Goal: Entertainment & Leisure: Browse casually

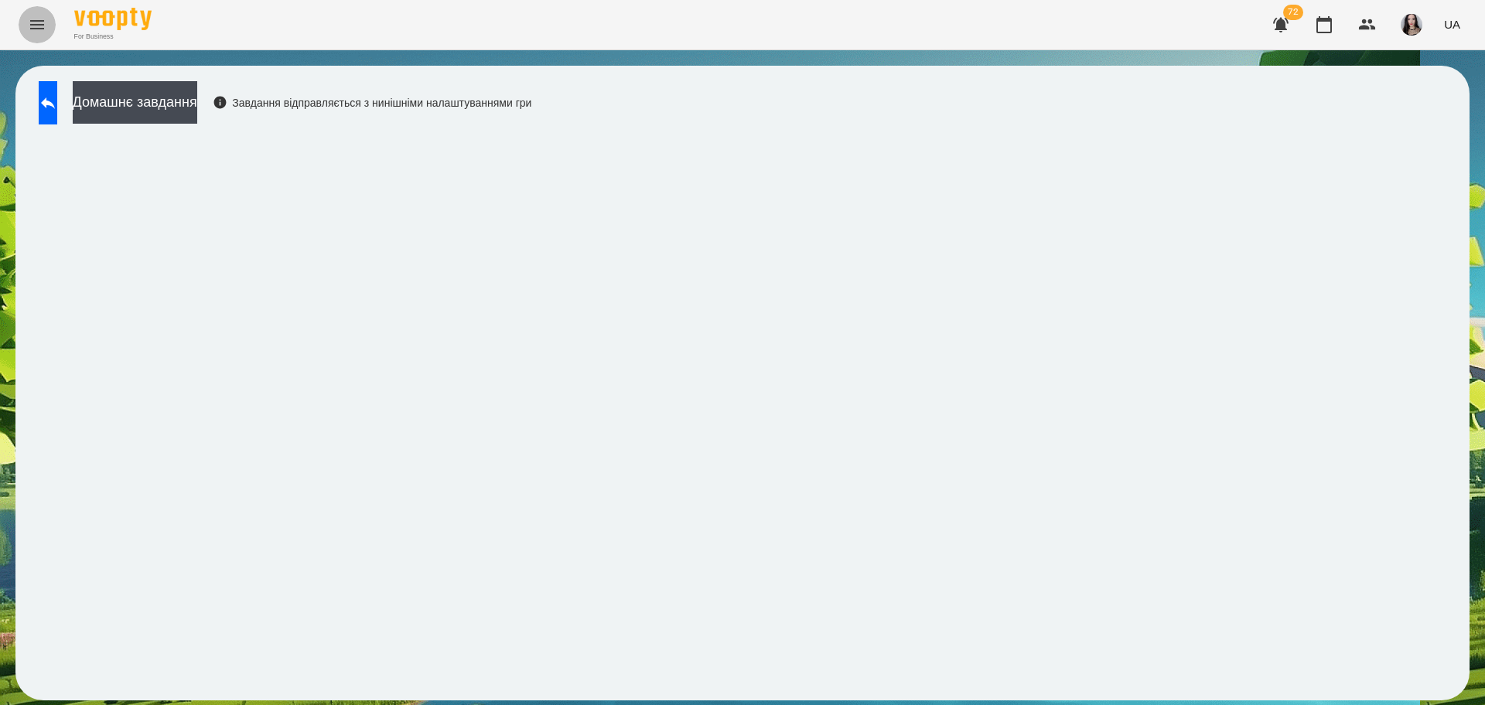
click at [37, 22] on icon "Menu" at bounding box center [37, 24] width 19 height 19
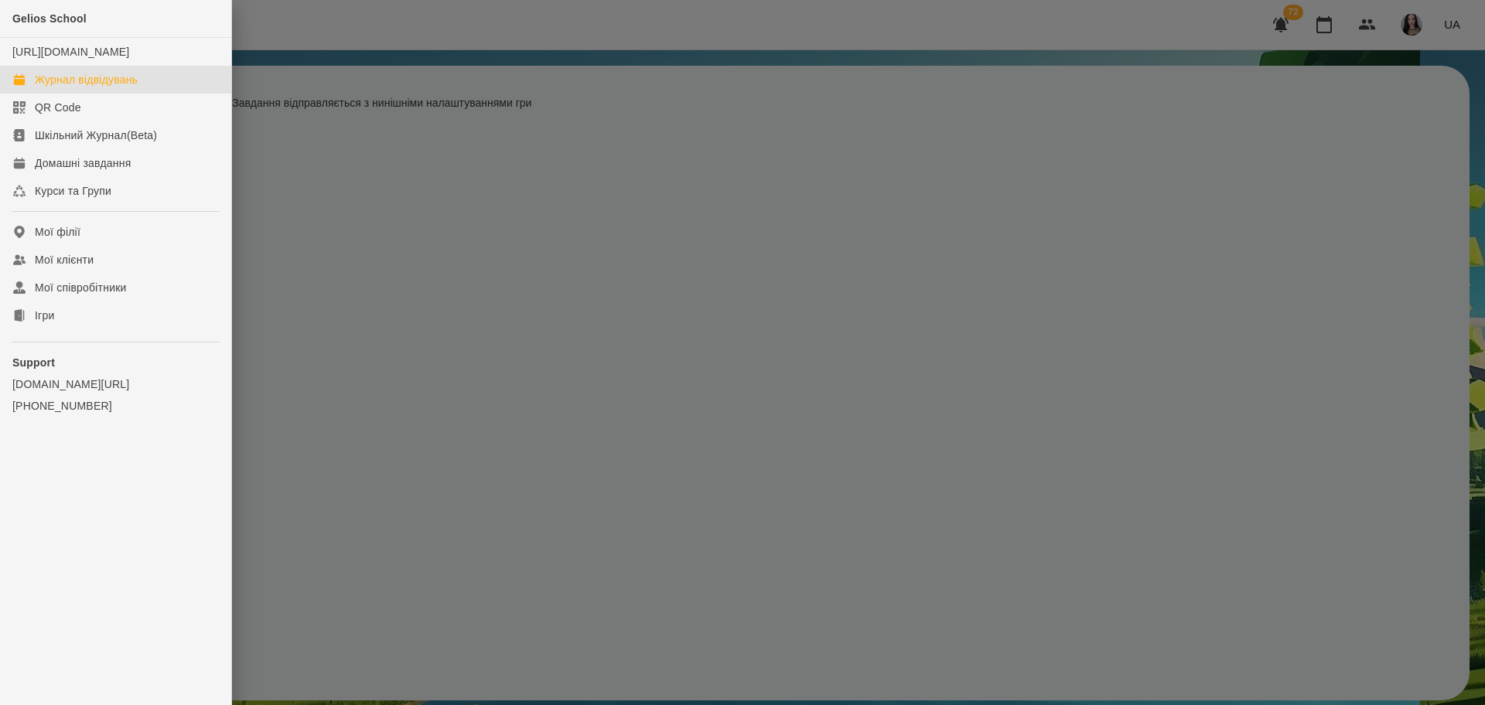
click at [91, 87] on div "Журнал відвідувань" at bounding box center [86, 79] width 103 height 15
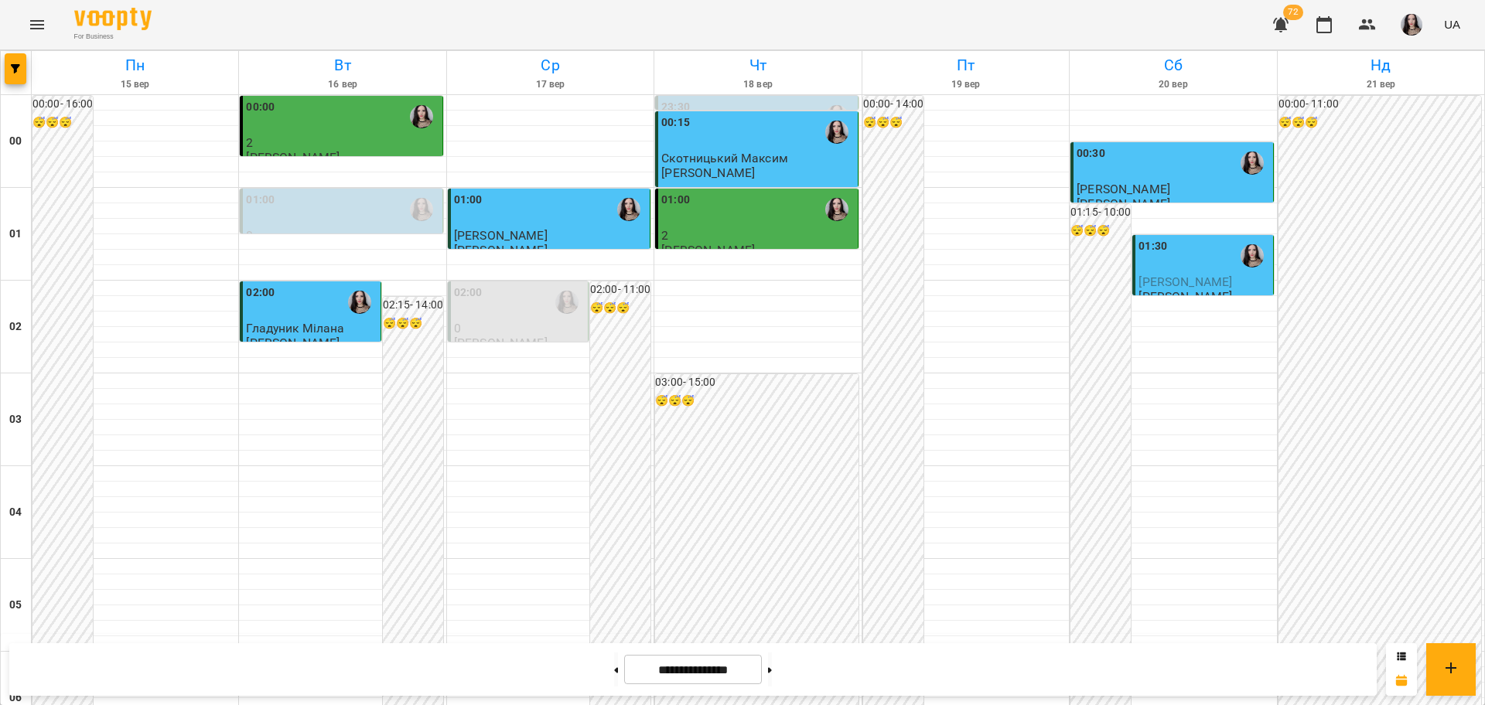
scroll to position [1247, 0]
click at [40, 37] on button "Menu" at bounding box center [37, 24] width 37 height 37
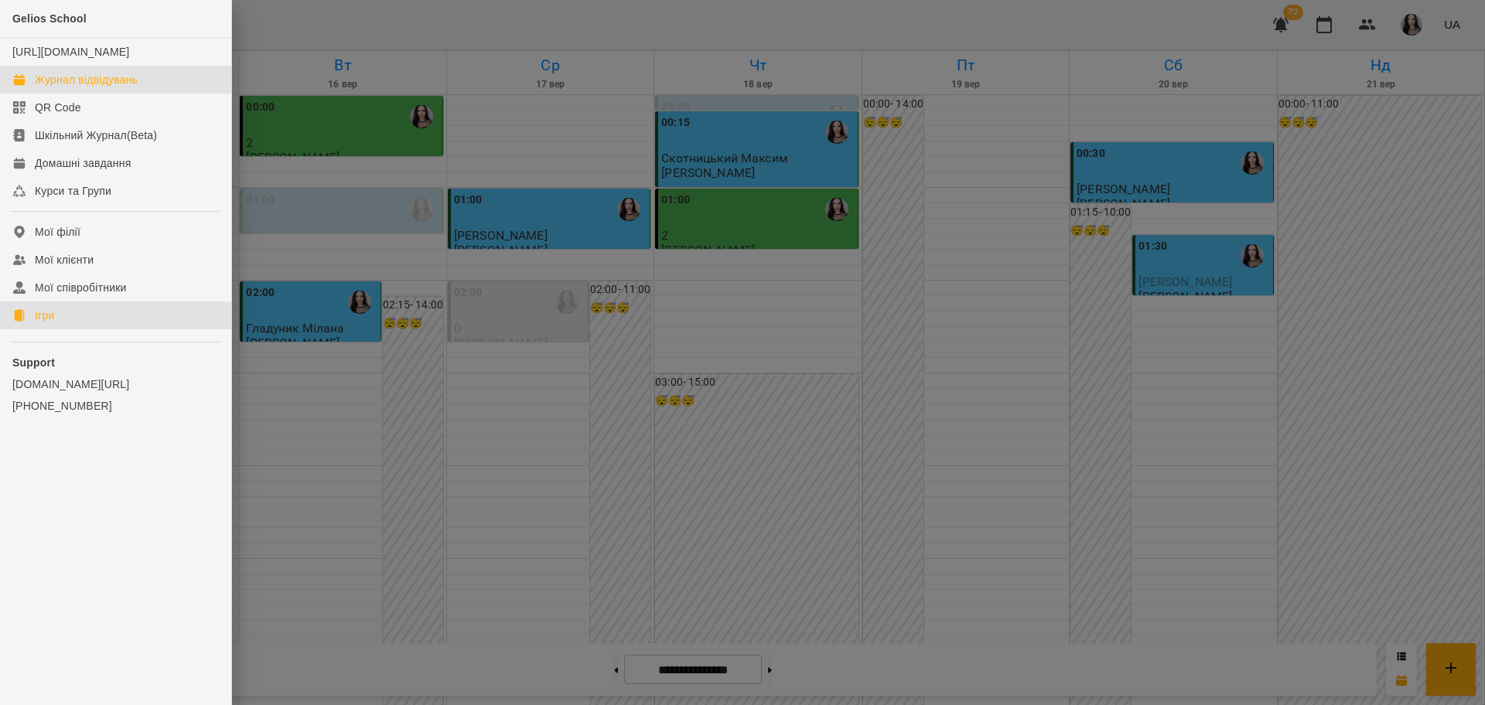
click at [57, 330] on link "Ігри" at bounding box center [115, 316] width 231 height 28
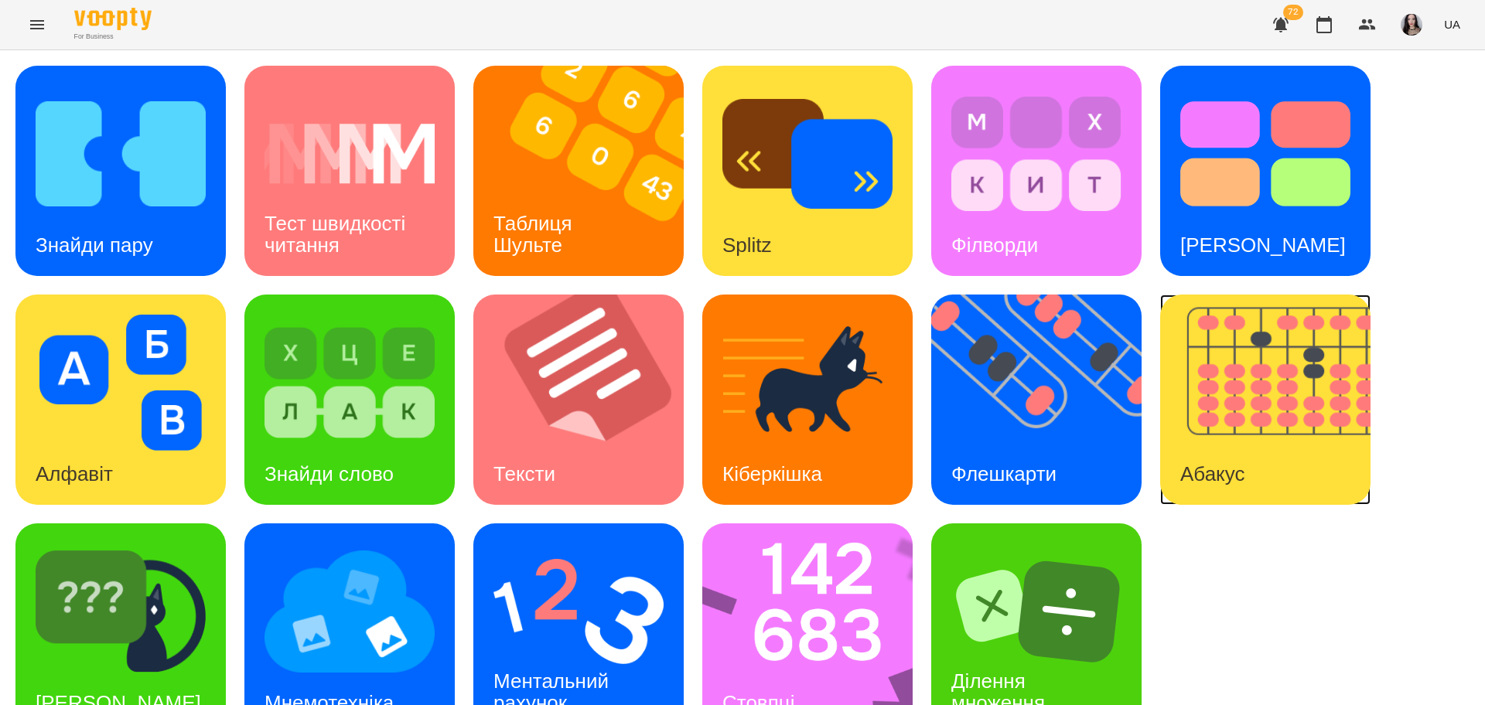
click at [1225, 427] on img at bounding box center [1275, 400] width 230 height 210
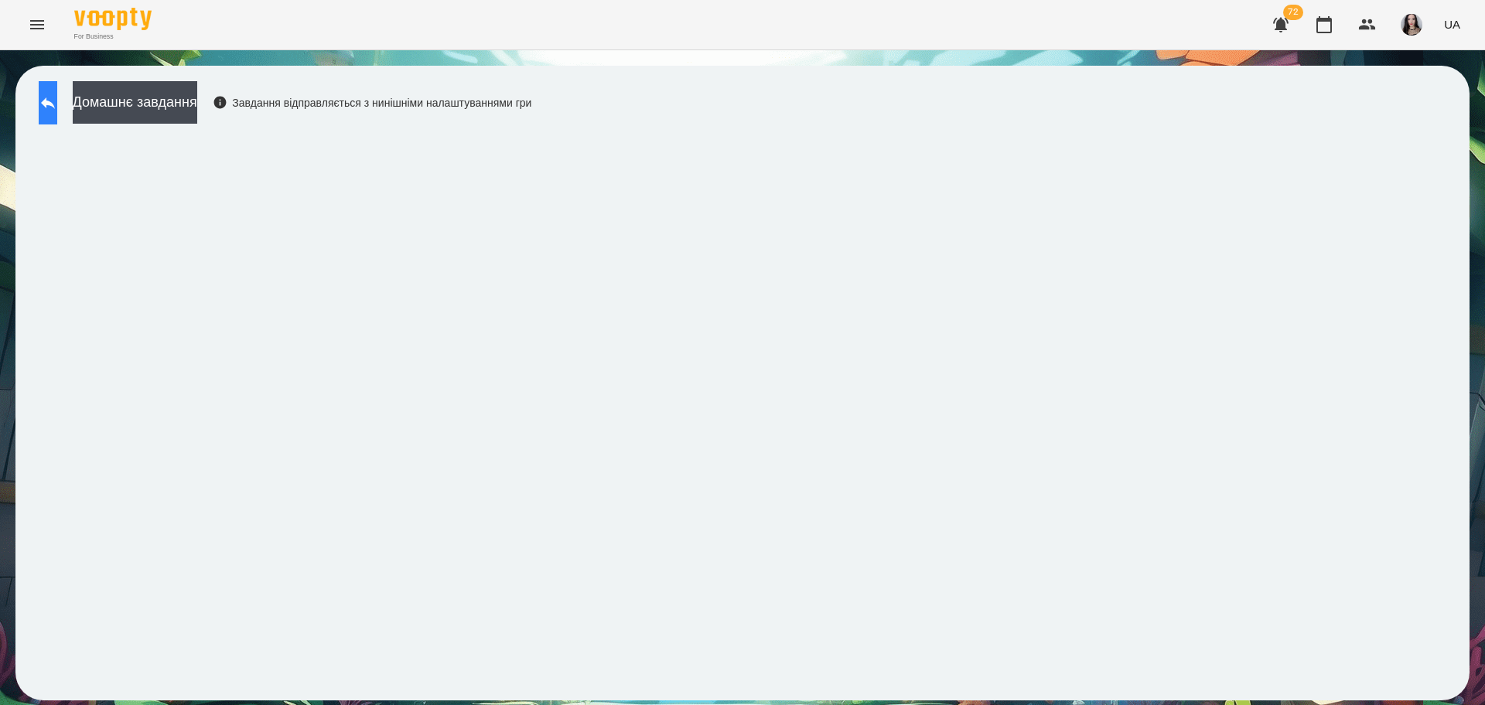
click at [57, 113] on button at bounding box center [48, 102] width 19 height 43
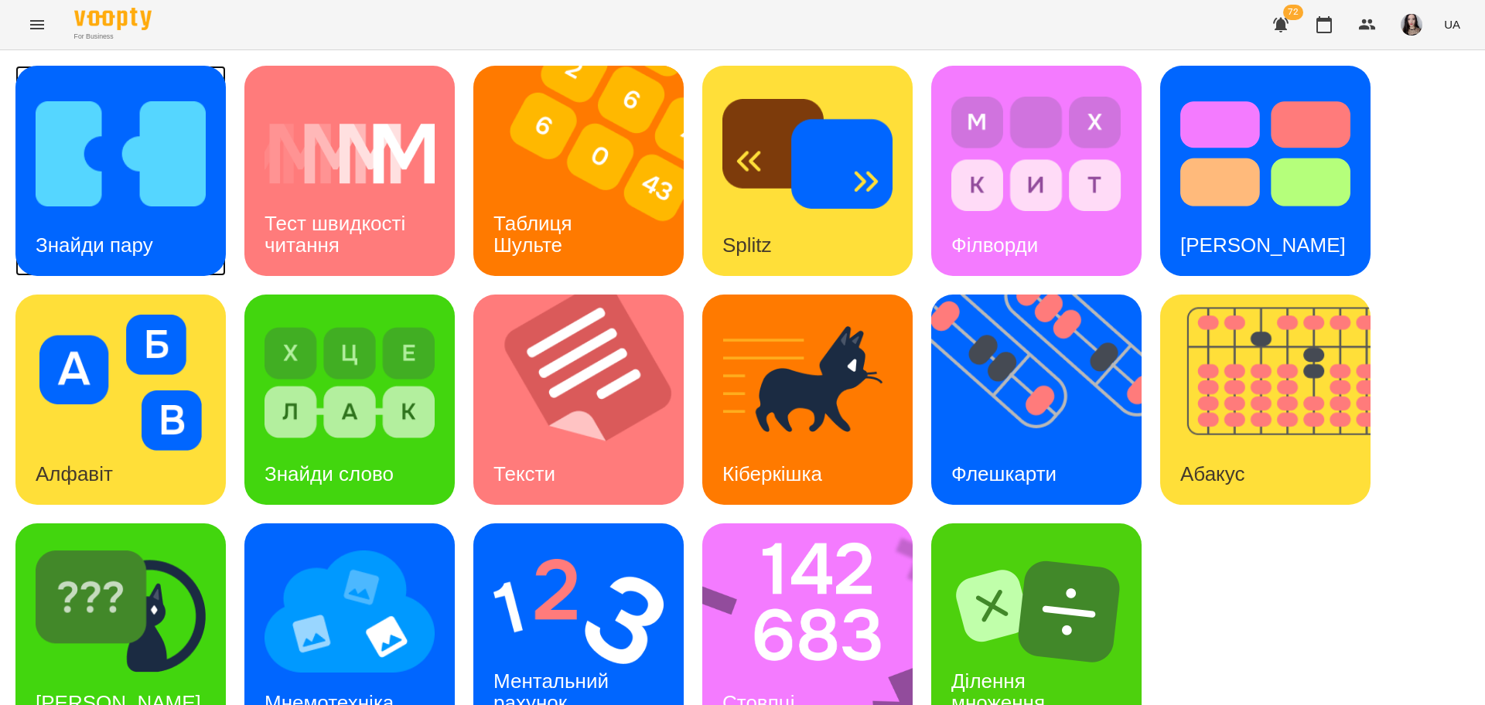
click at [135, 209] on img at bounding box center [121, 154] width 170 height 136
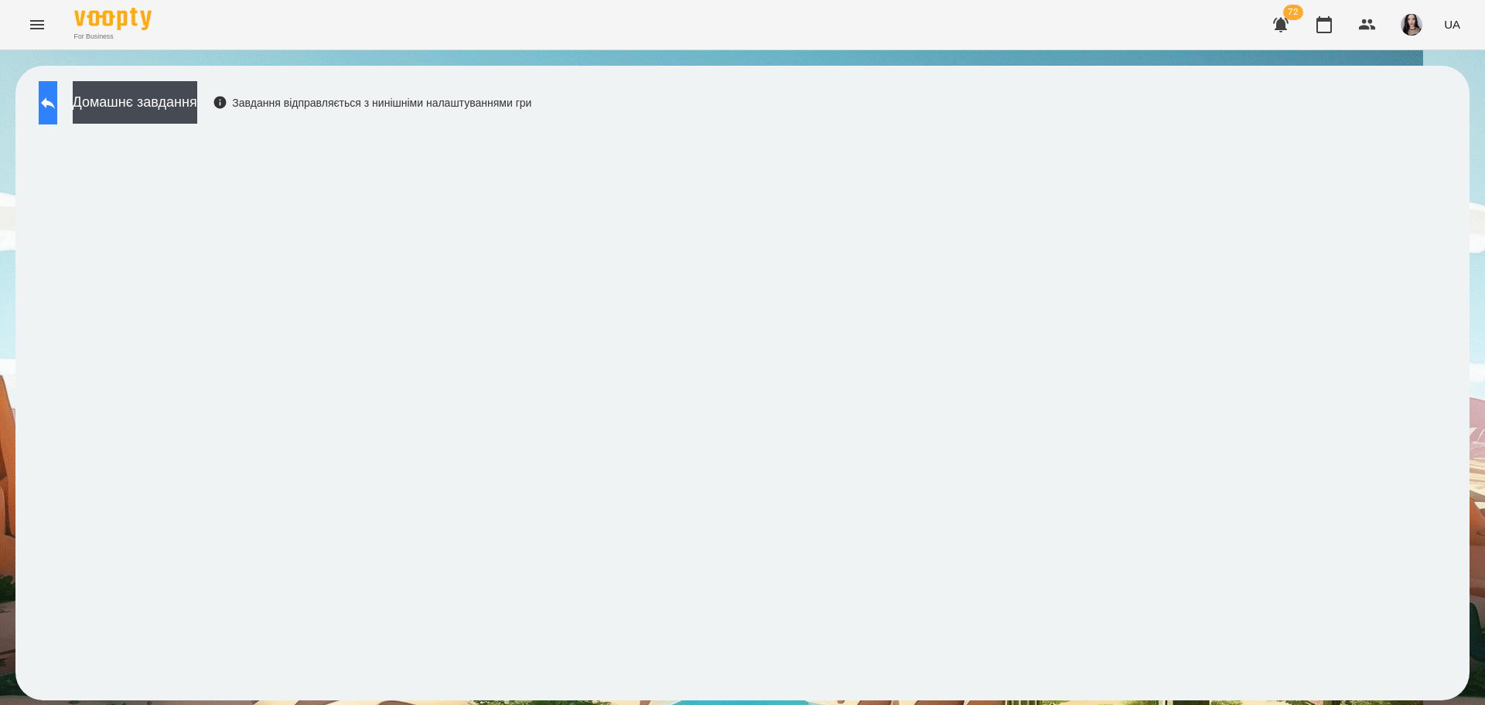
click at [57, 100] on icon at bounding box center [48, 103] width 19 height 19
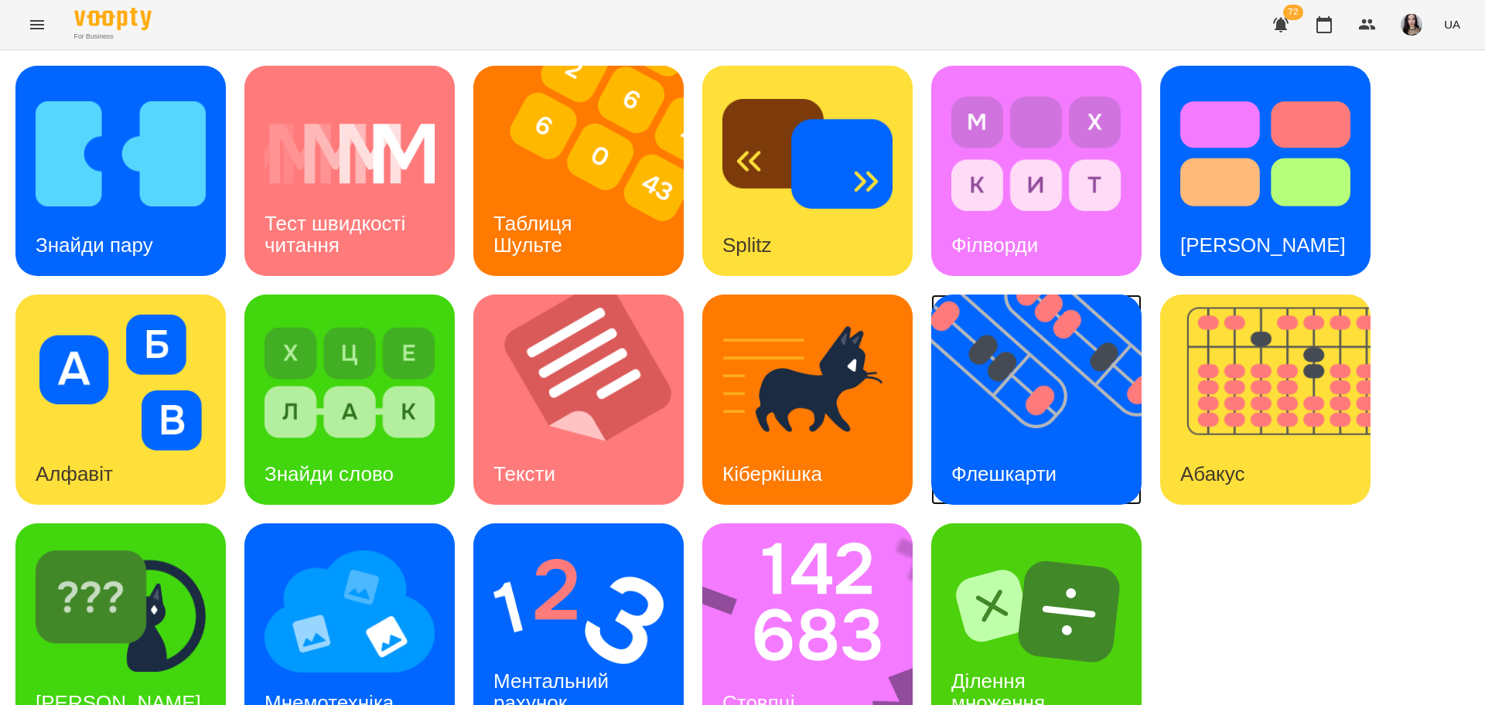
click at [992, 444] on div "Флешкарти" at bounding box center [1003, 474] width 145 height 61
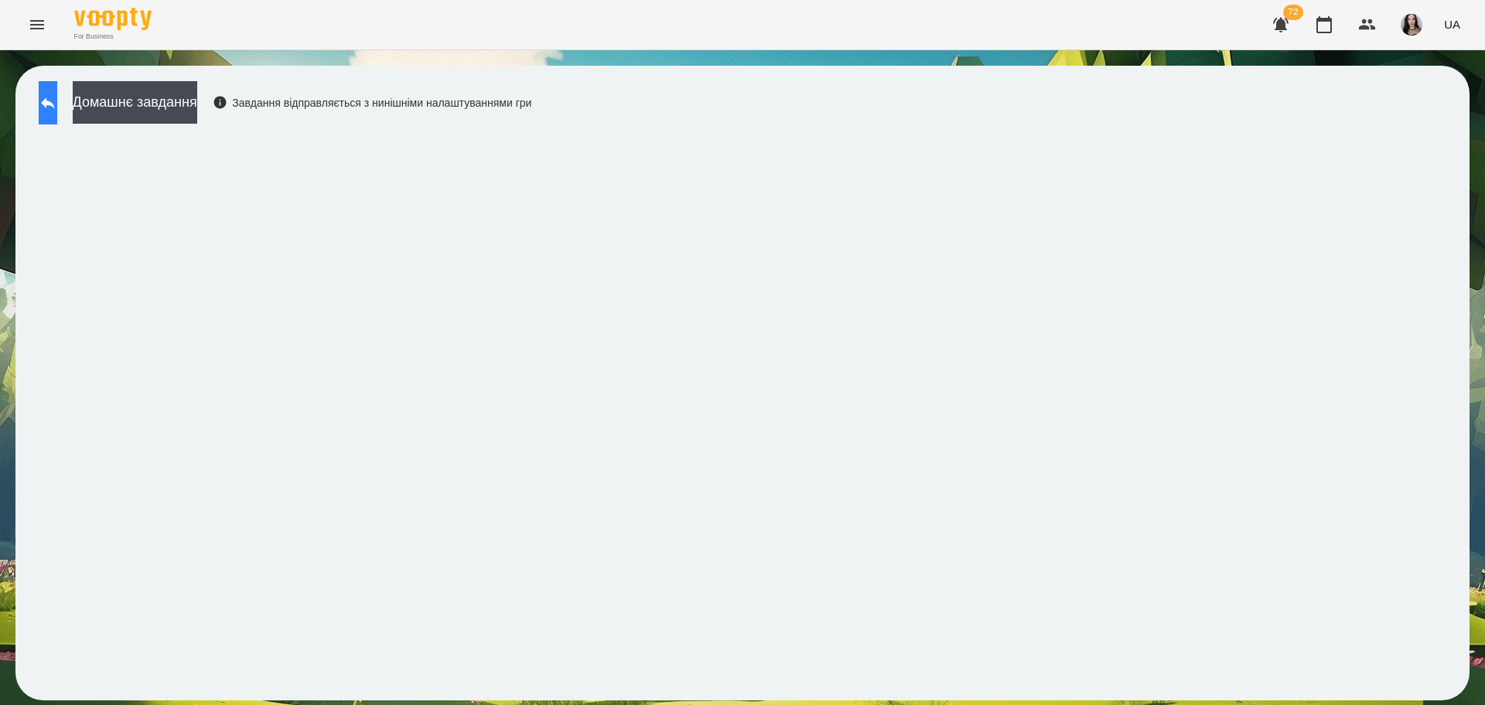
click at [57, 107] on button at bounding box center [48, 102] width 19 height 43
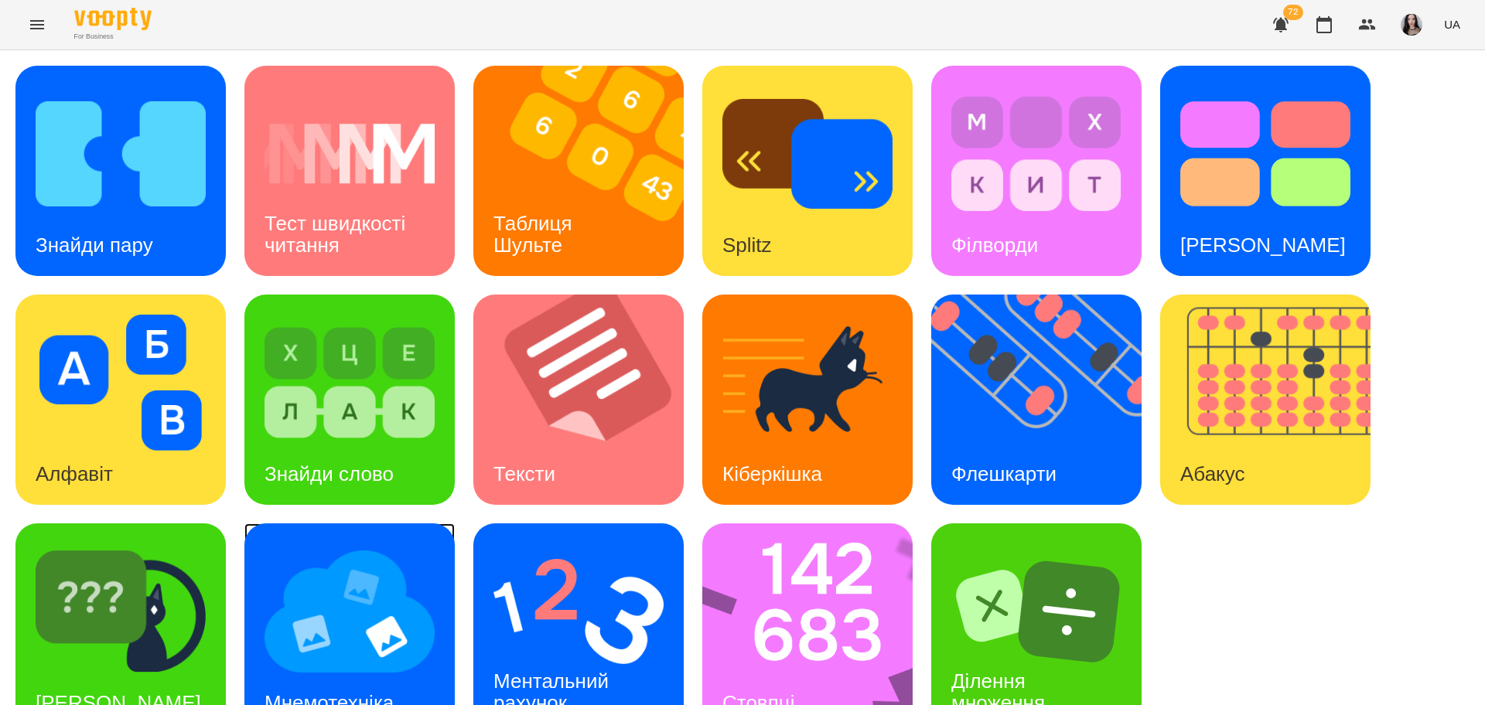
click at [388, 617] on img at bounding box center [350, 612] width 170 height 136
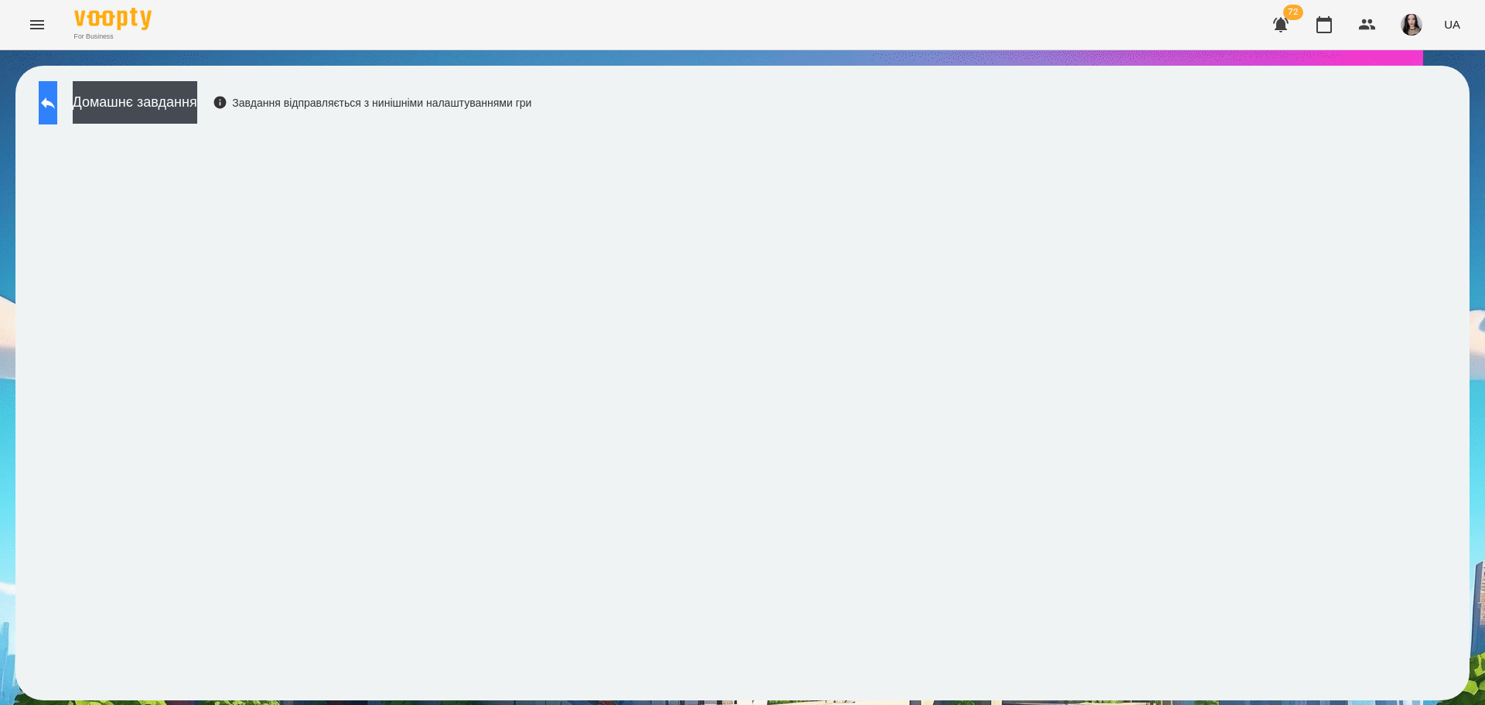
click at [57, 106] on button at bounding box center [48, 102] width 19 height 43
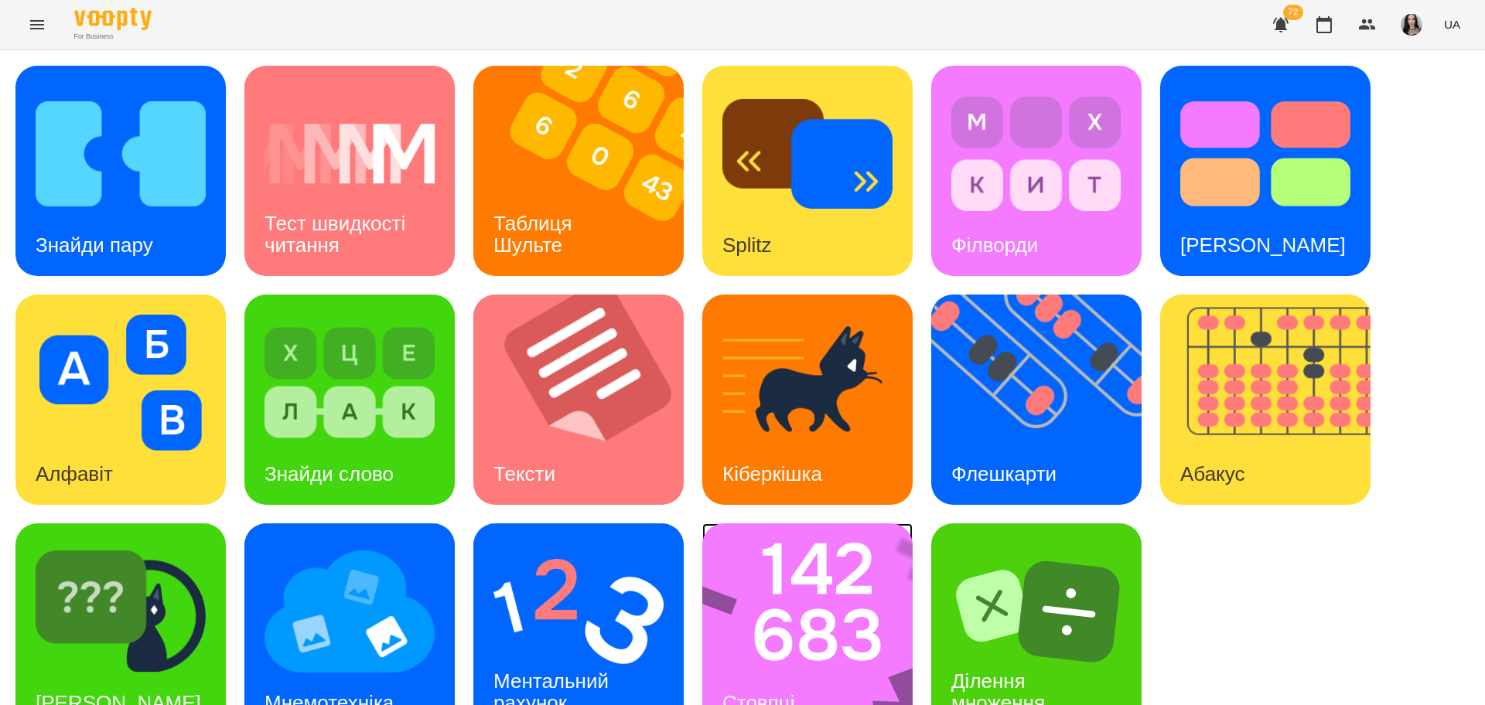
click at [725, 635] on img at bounding box center [817, 629] width 231 height 210
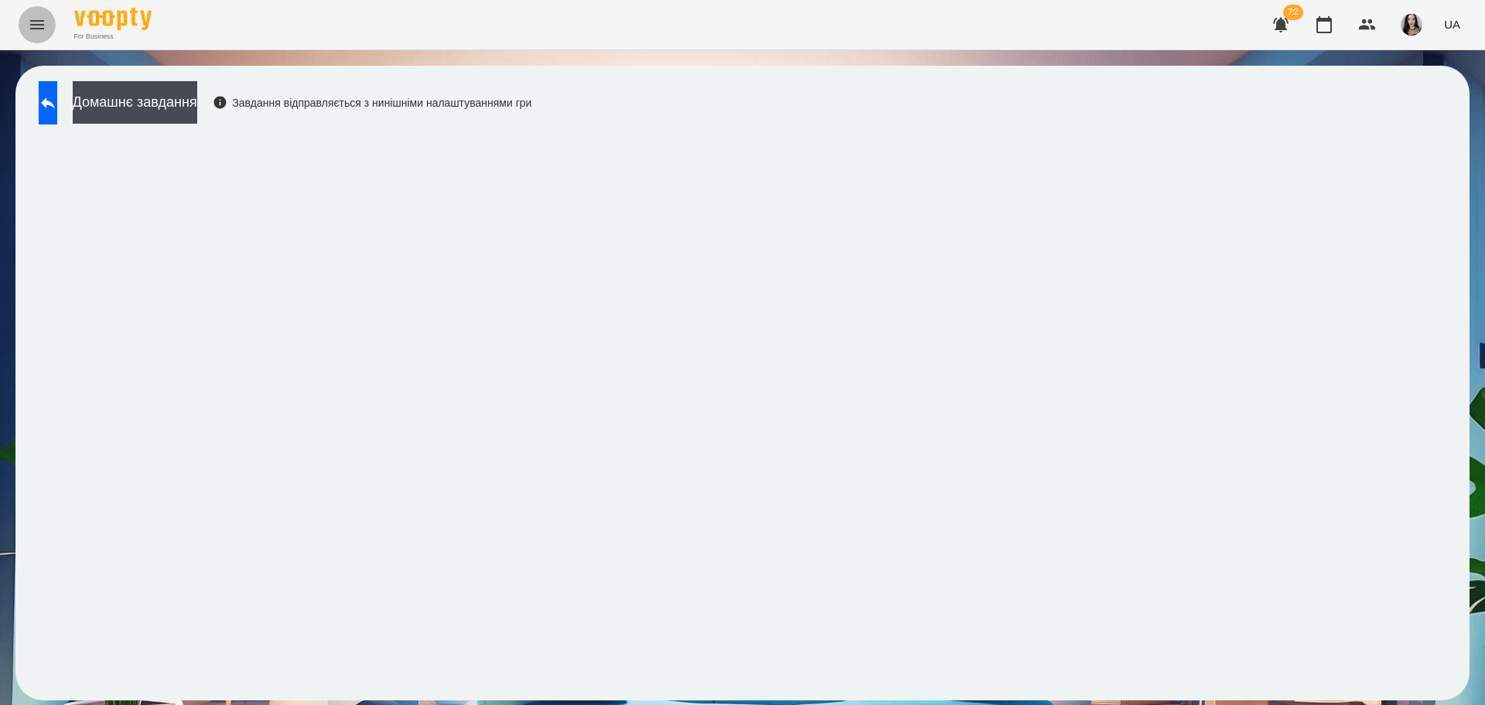
click at [46, 19] on icon "Menu" at bounding box center [37, 24] width 19 height 19
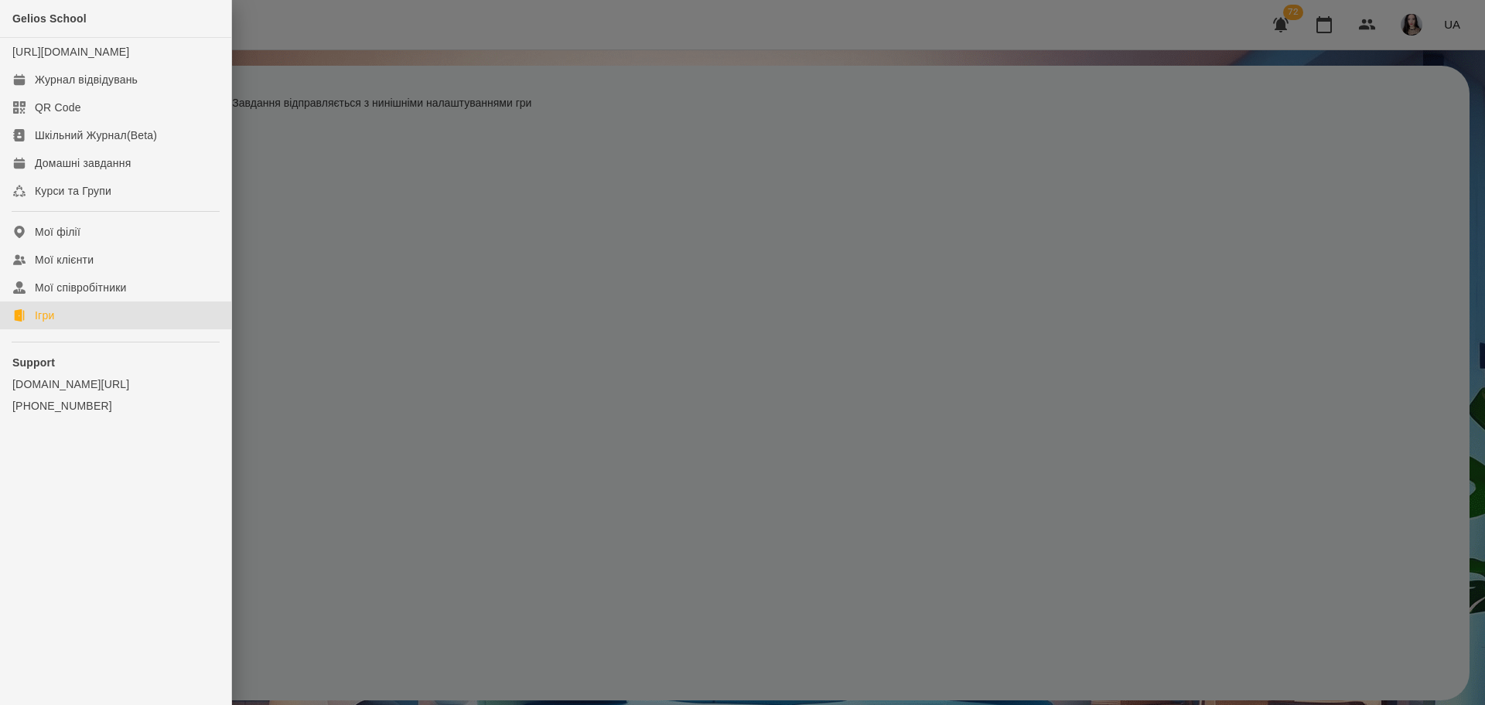
click at [75, 330] on link "Ігри" at bounding box center [115, 316] width 231 height 28
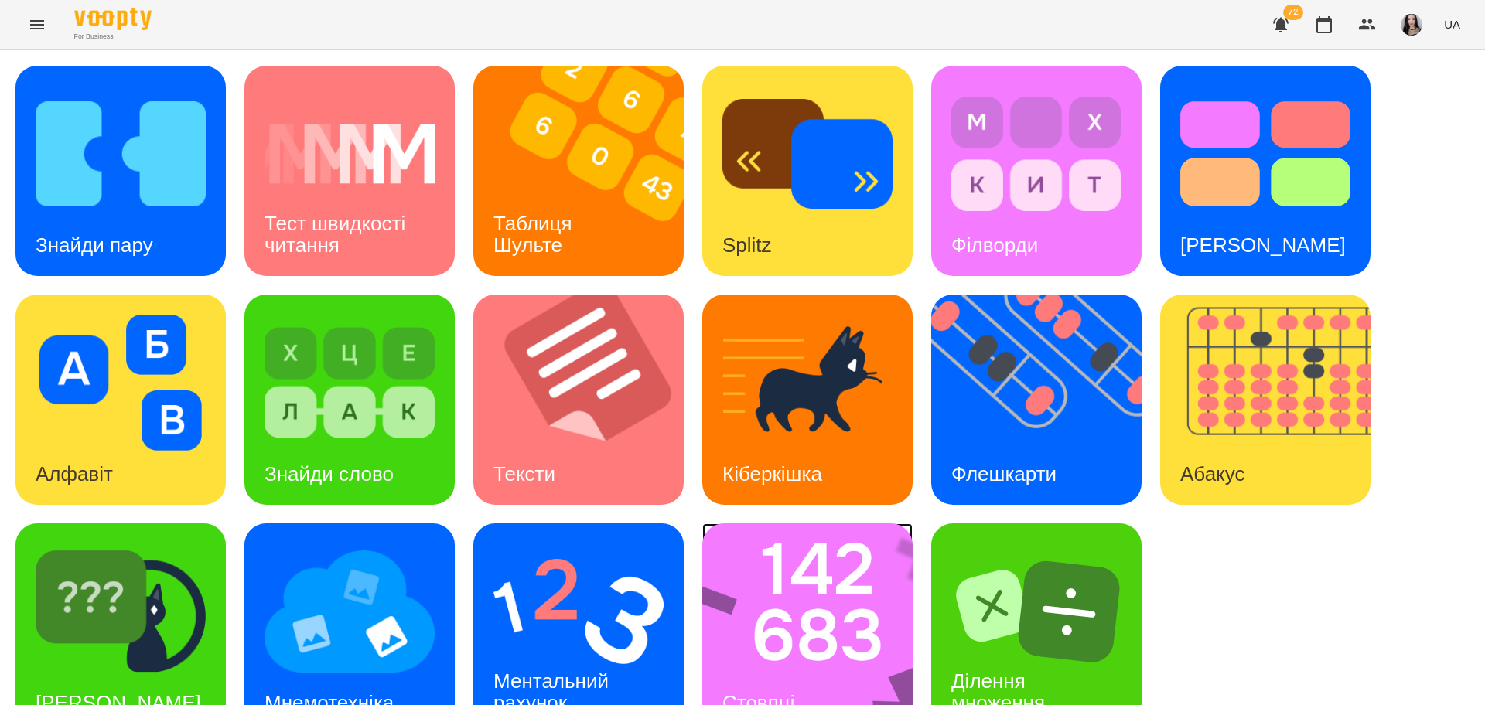
click at [757, 620] on img at bounding box center [817, 629] width 231 height 210
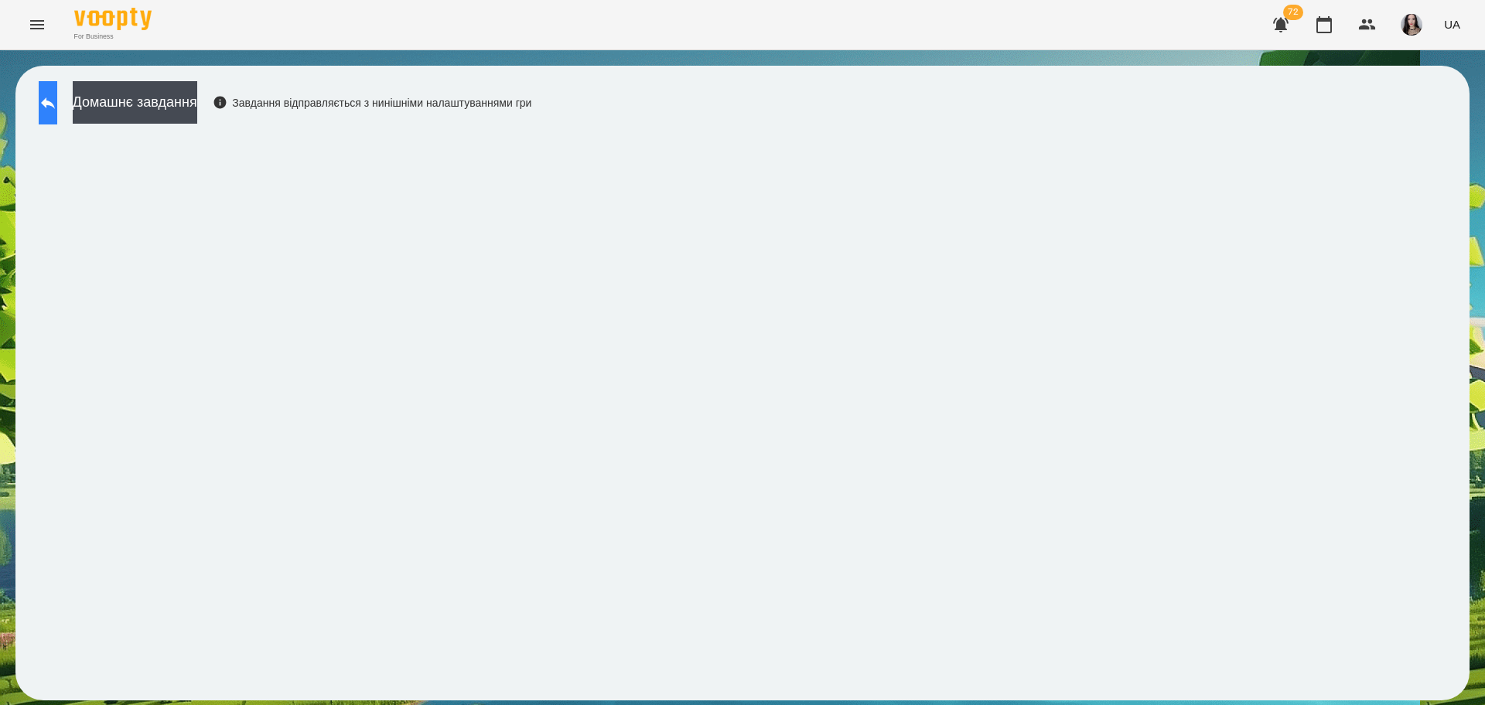
click at [55, 104] on icon at bounding box center [48, 103] width 14 height 12
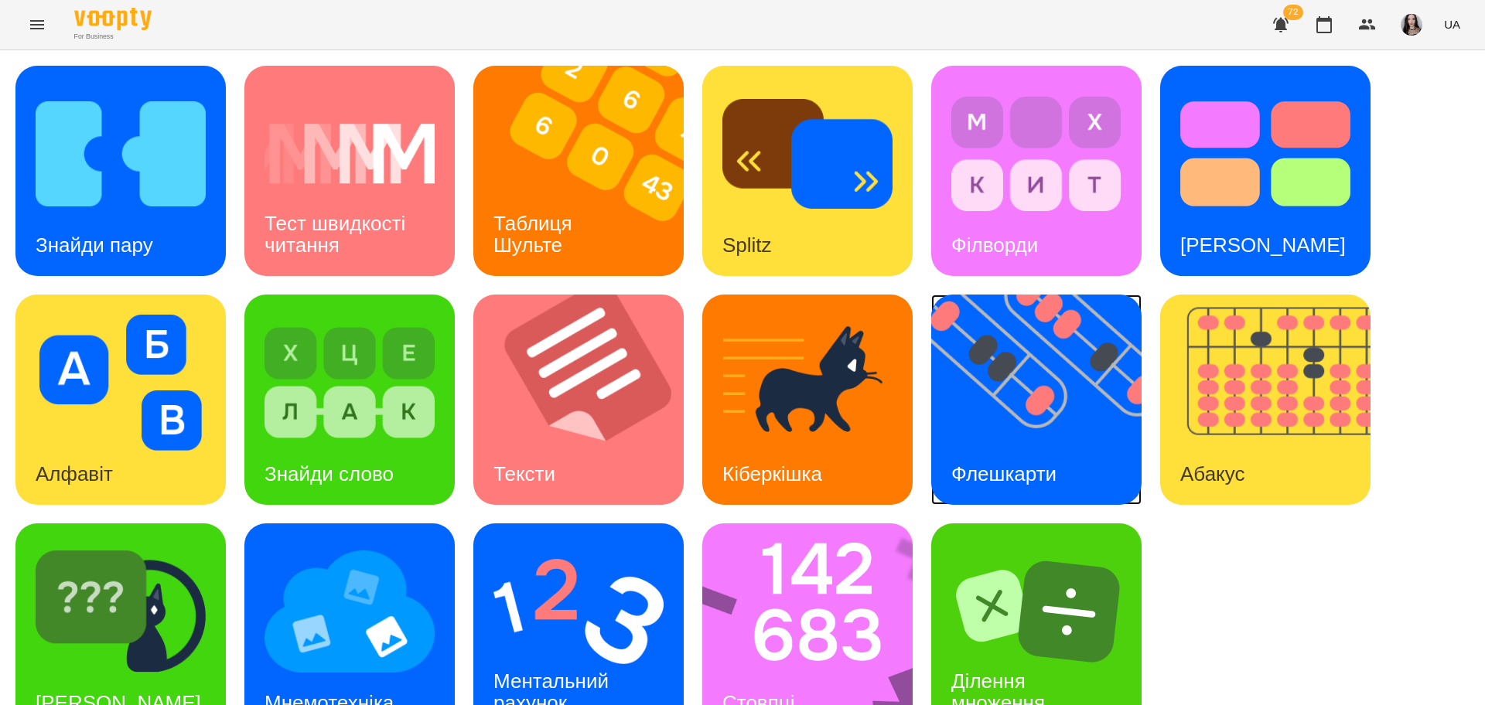
click at [1040, 408] on img at bounding box center [1046, 400] width 230 height 210
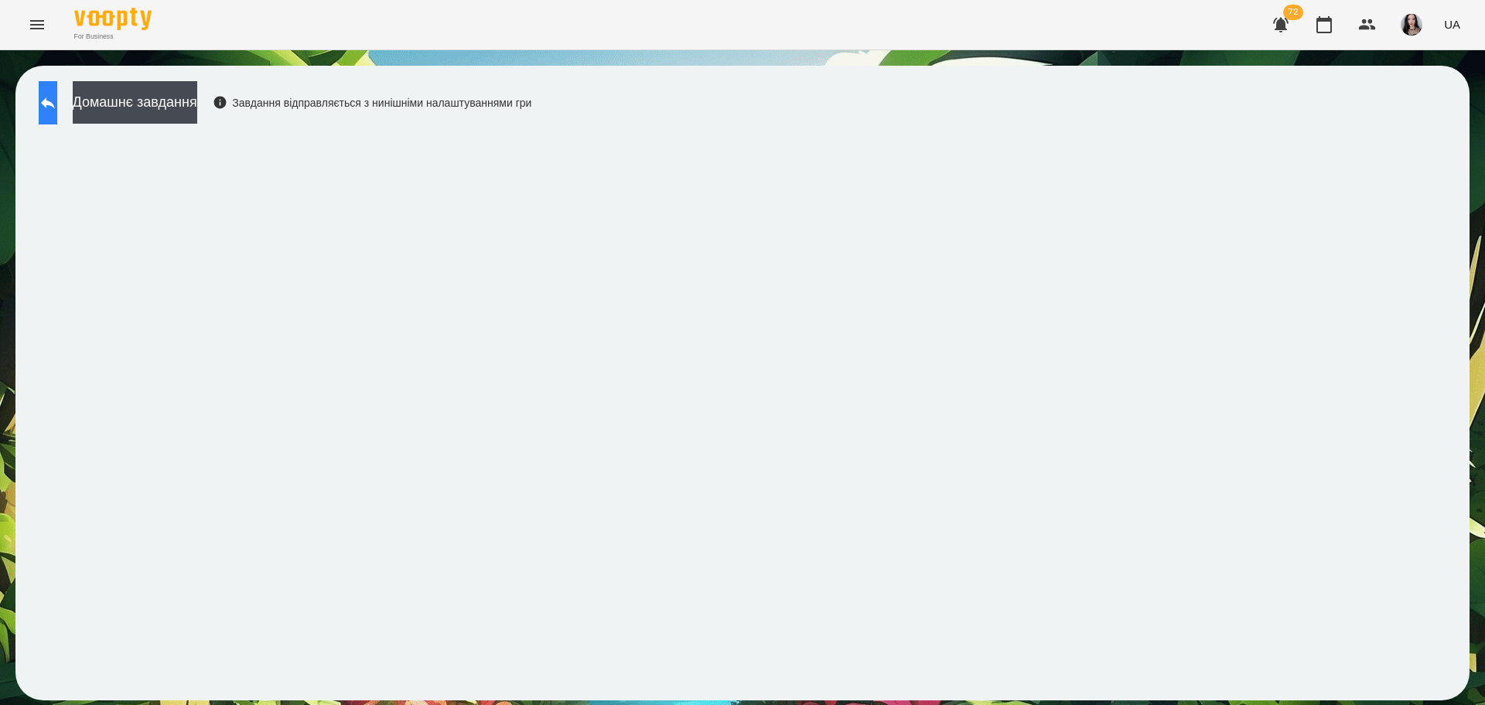
click at [52, 86] on button at bounding box center [48, 102] width 19 height 43
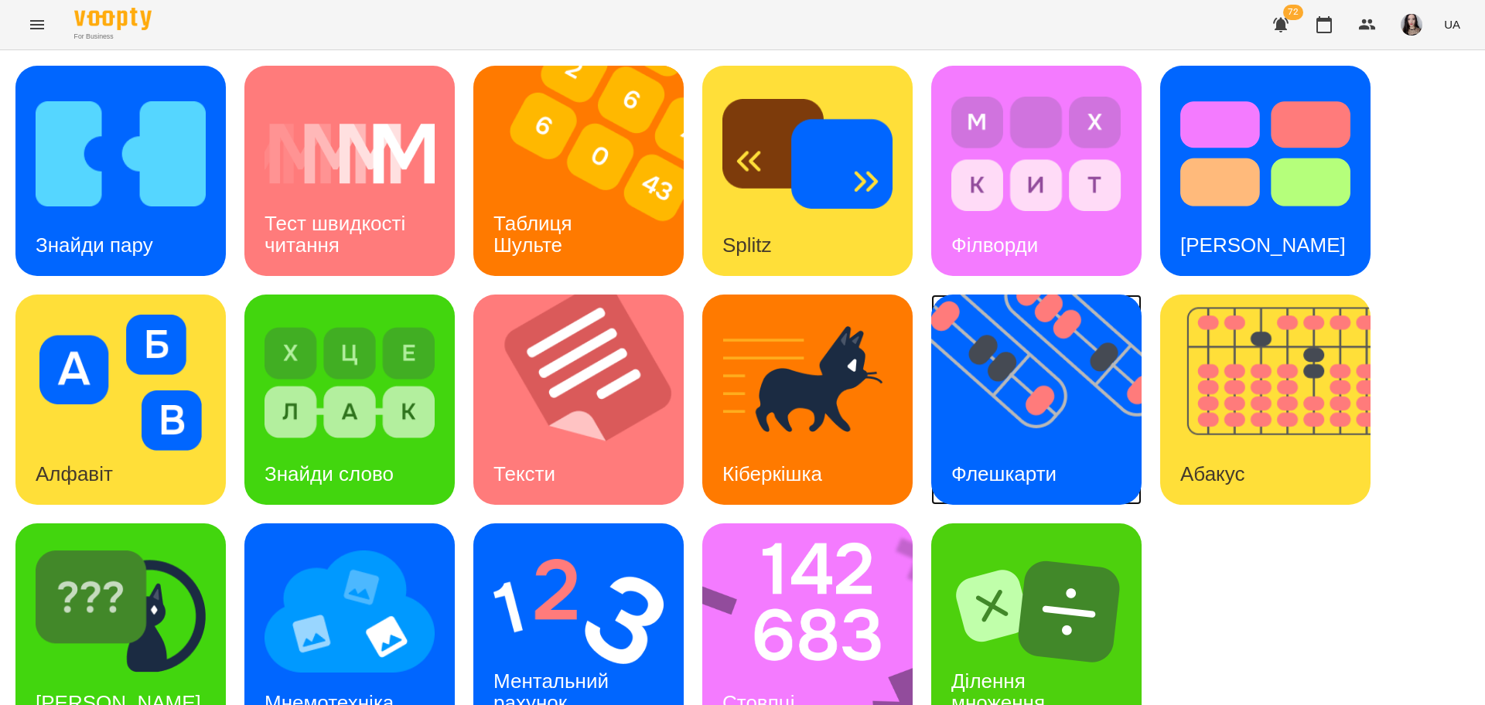
click at [1059, 404] on img at bounding box center [1046, 400] width 230 height 210
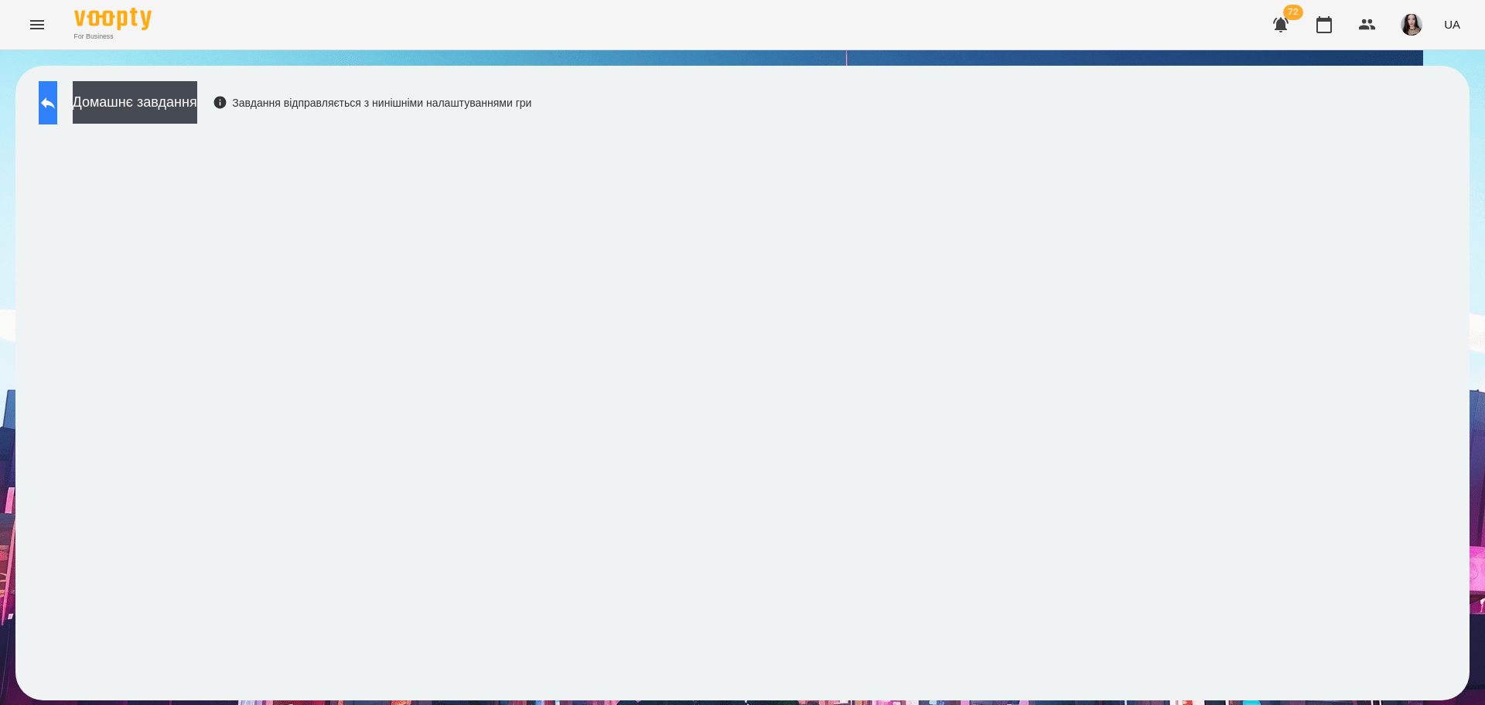
click at [51, 105] on button at bounding box center [48, 102] width 19 height 43
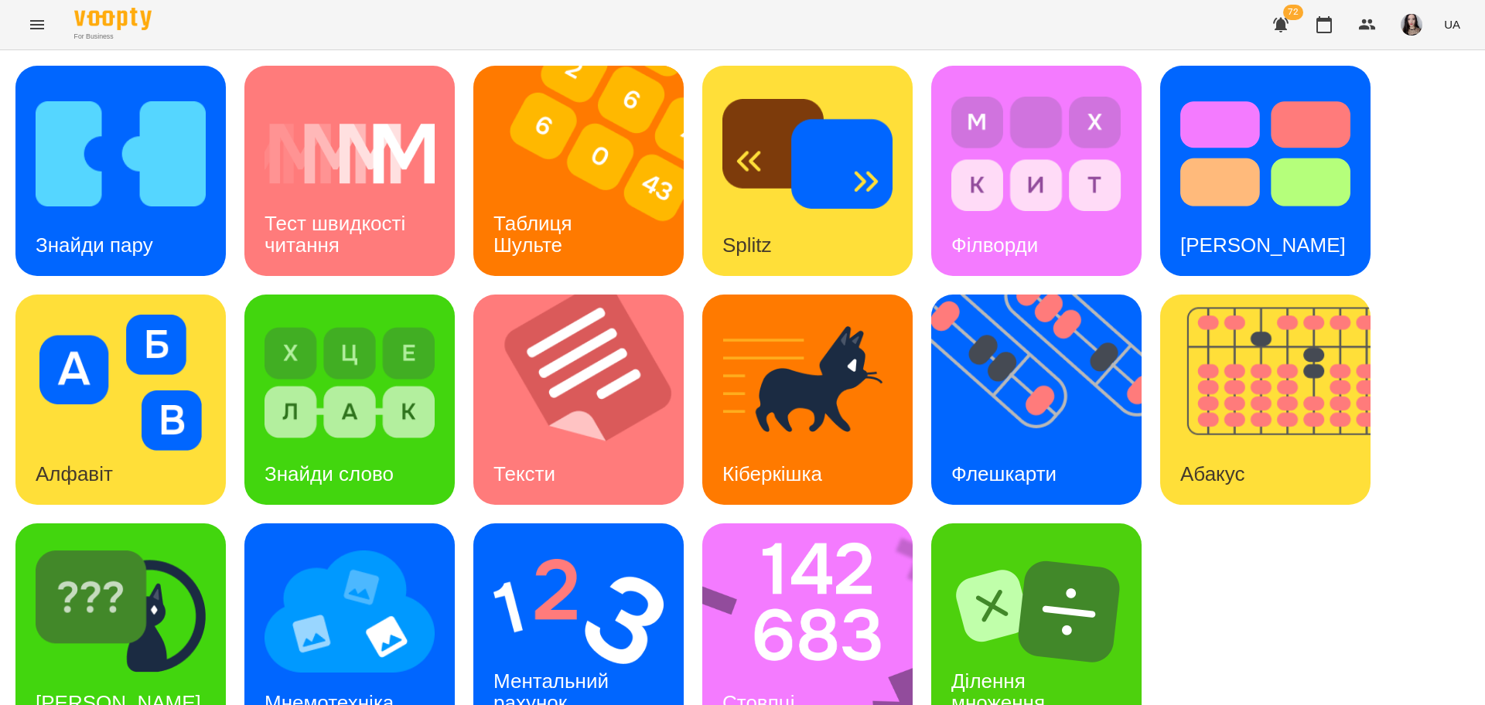
scroll to position [44, 0]
click at [803, 613] on img at bounding box center [817, 629] width 231 height 210
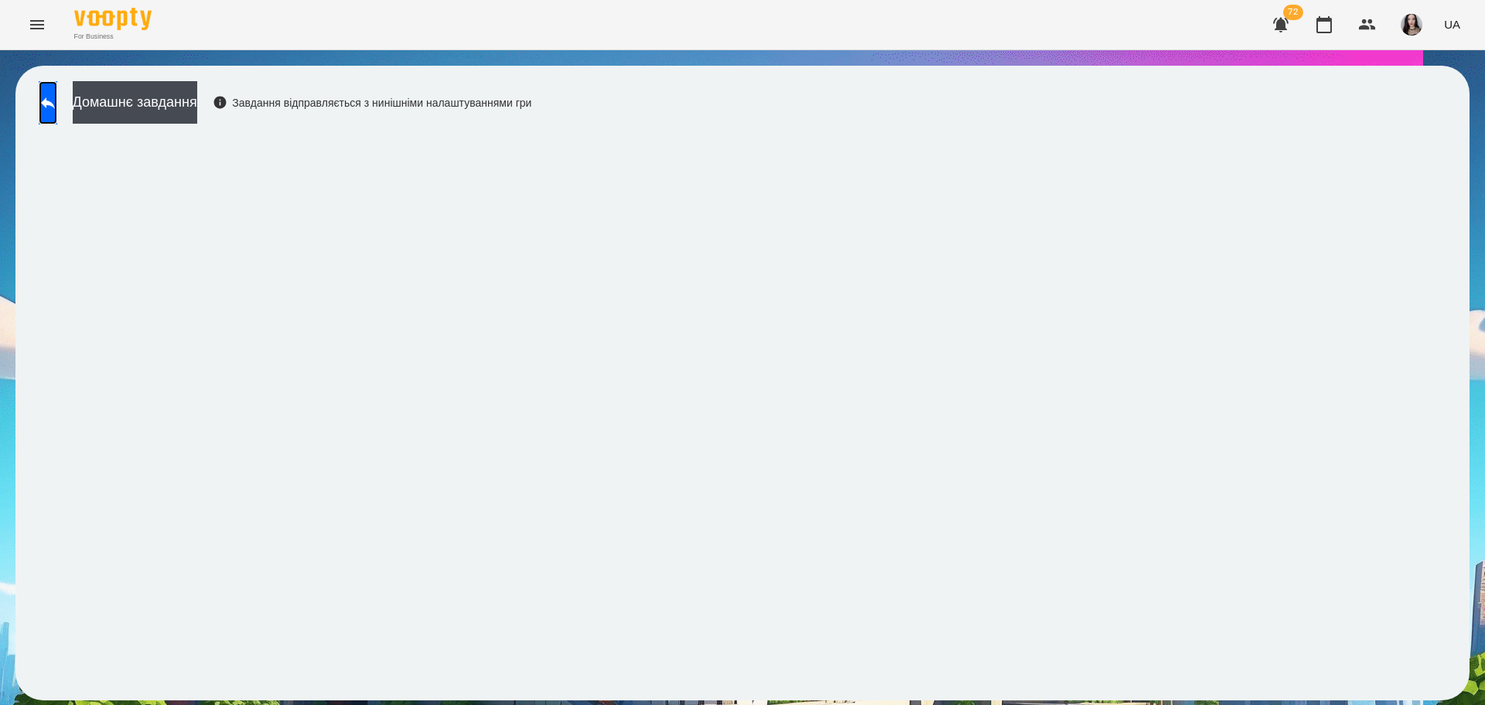
click at [41, 84] on link at bounding box center [48, 102] width 19 height 43
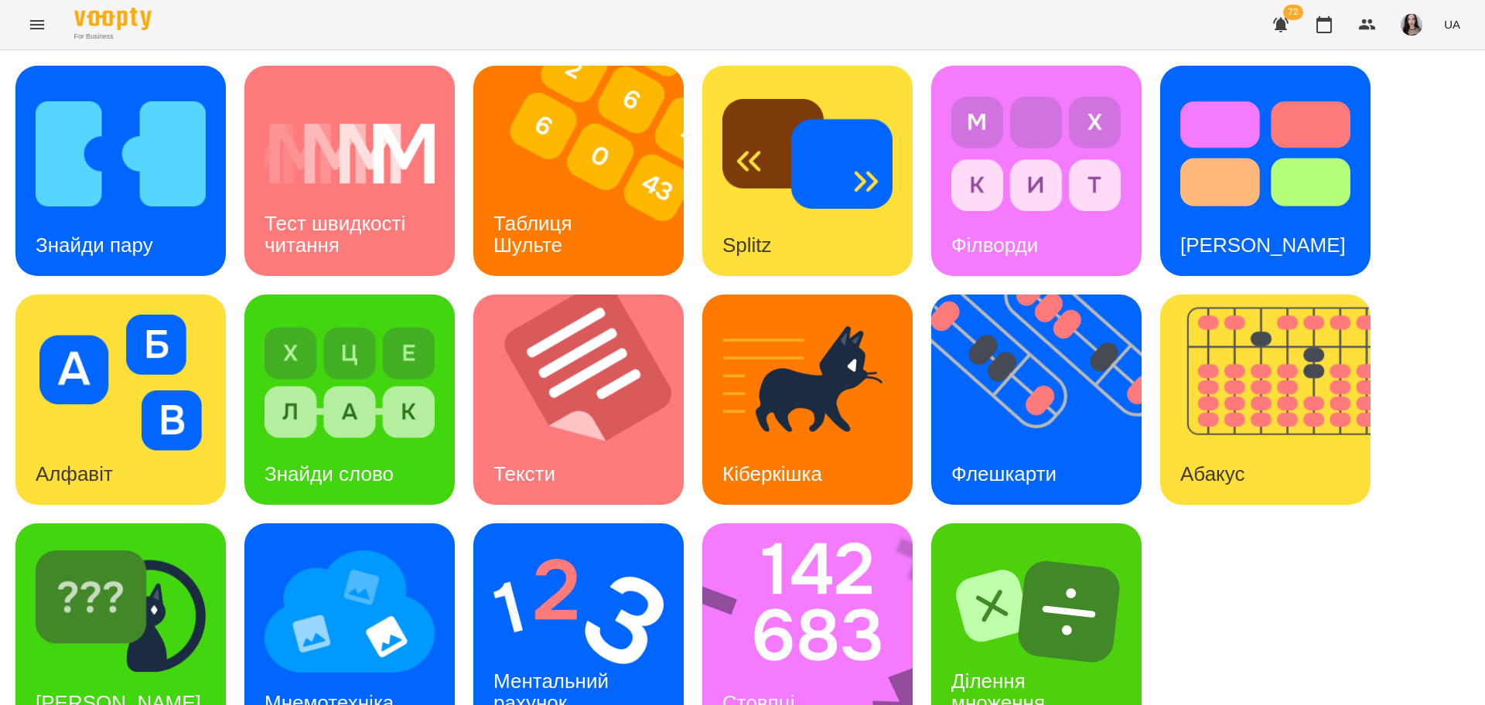
scroll to position [44, 0]
click at [547, 595] on img at bounding box center [579, 612] width 170 height 136
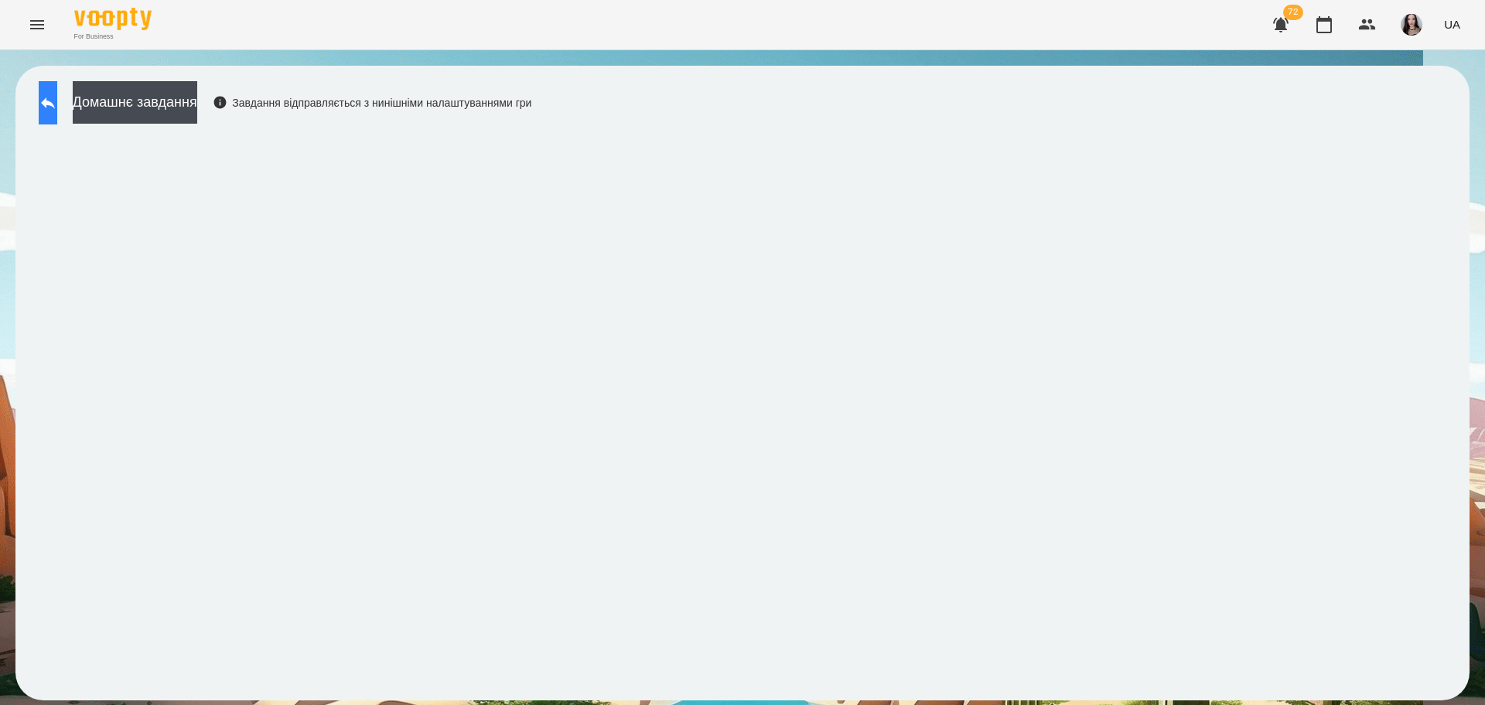
click at [57, 110] on icon at bounding box center [48, 103] width 19 height 19
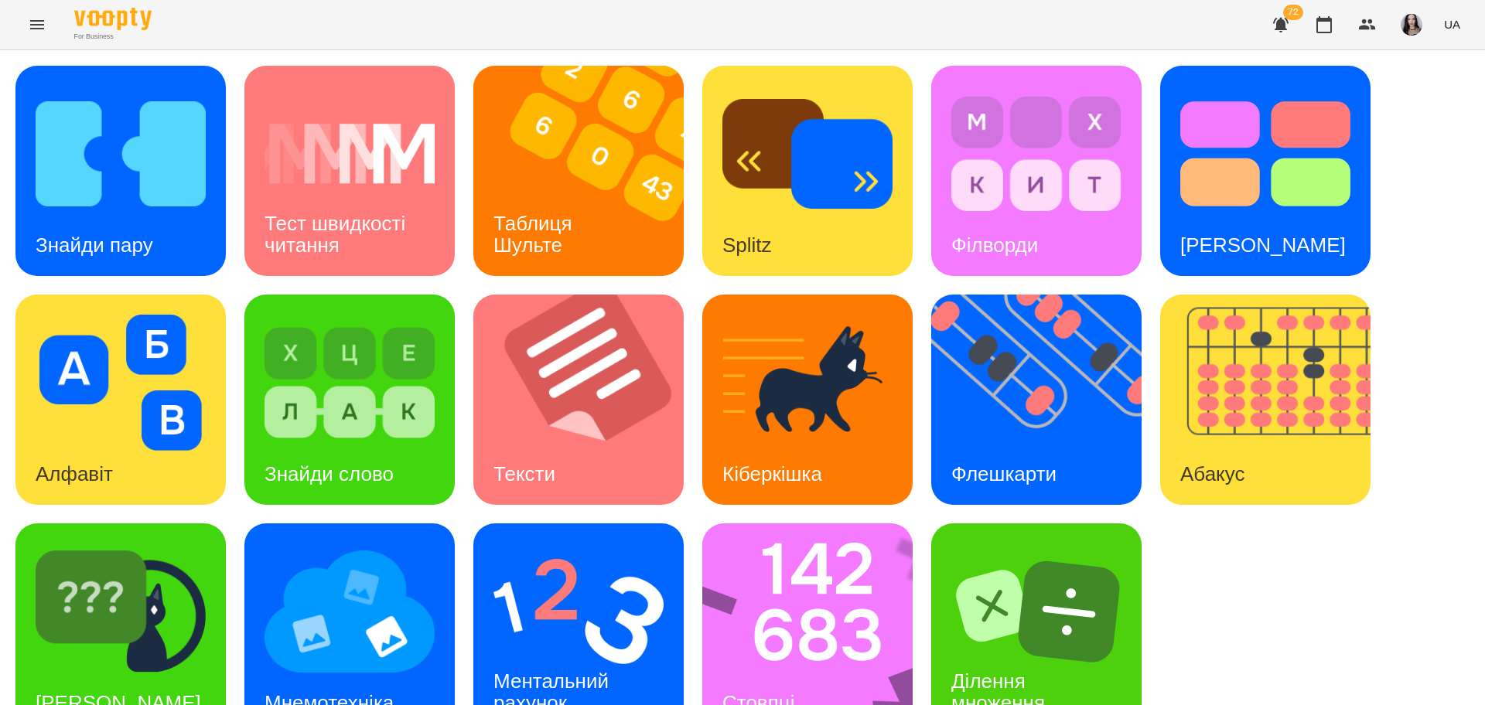
scroll to position [44, 0]
click at [360, 614] on img at bounding box center [350, 612] width 170 height 136
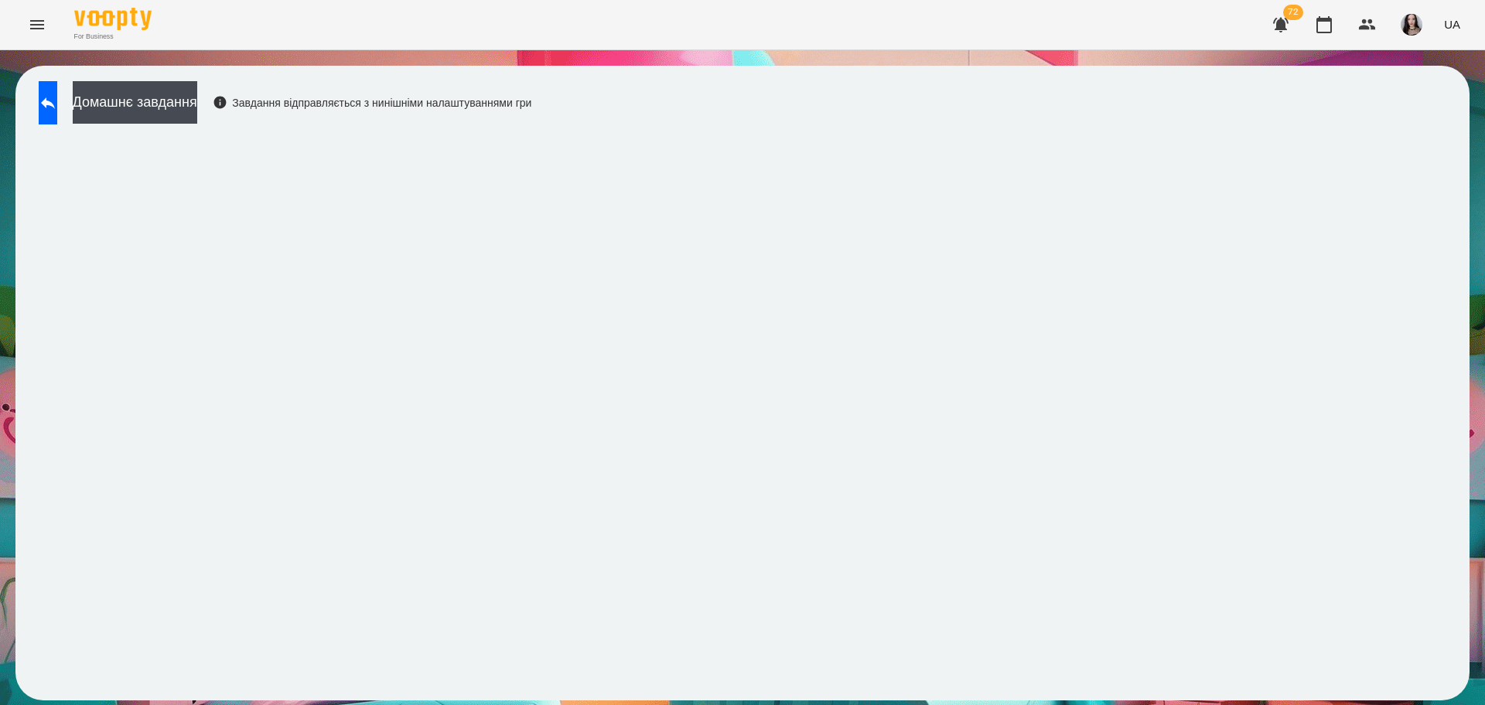
click at [1484, 621] on div "Домашнє завдання Завдання відправляється з нинішніми налаштуваннями гри" at bounding box center [742, 383] width 1485 height 666
click at [777, 123] on div "Домашнє завдання Завдання відправляється з нинішніми налаштуваннями гри" at bounding box center [742, 383] width 1454 height 635
click at [45, 95] on button at bounding box center [48, 102] width 19 height 43
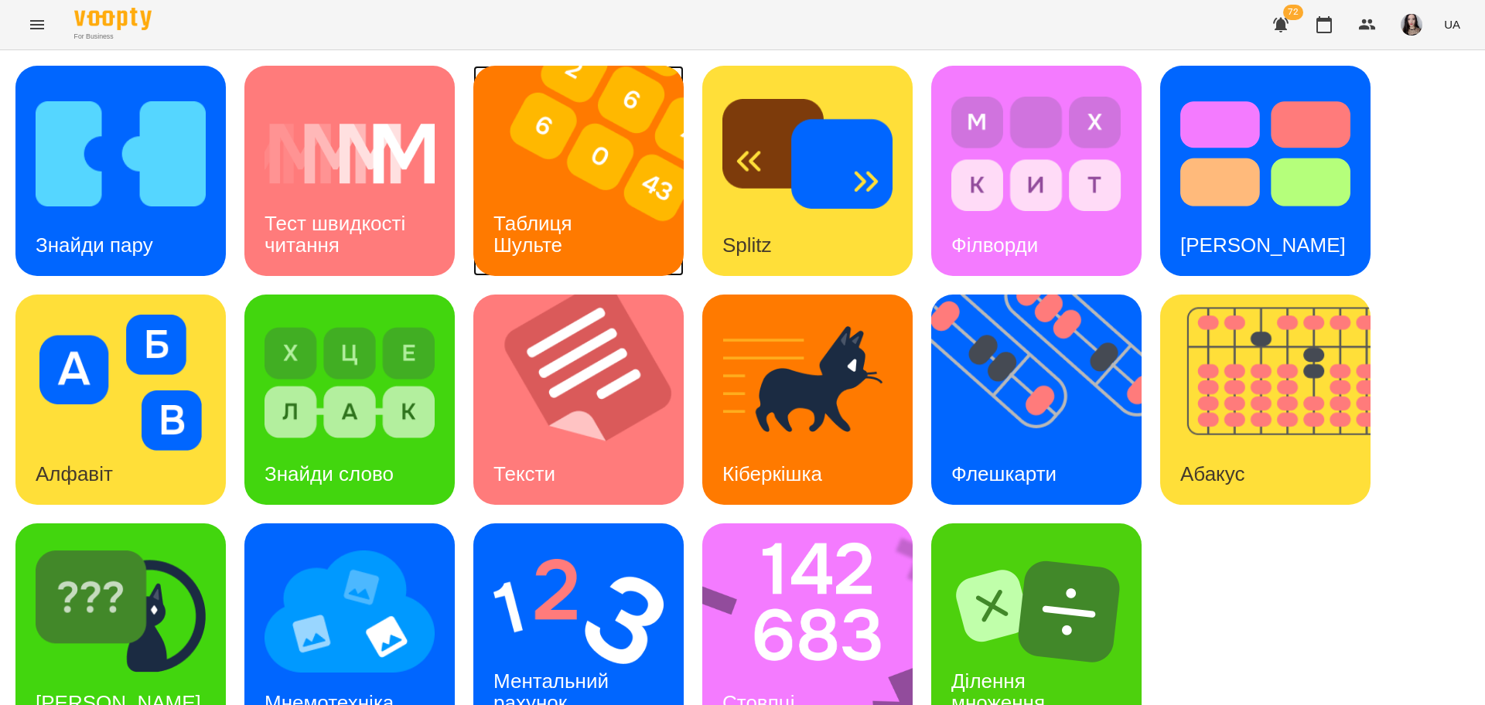
click at [559, 244] on h3 "Таблиця Шульте" at bounding box center [536, 234] width 84 height 44
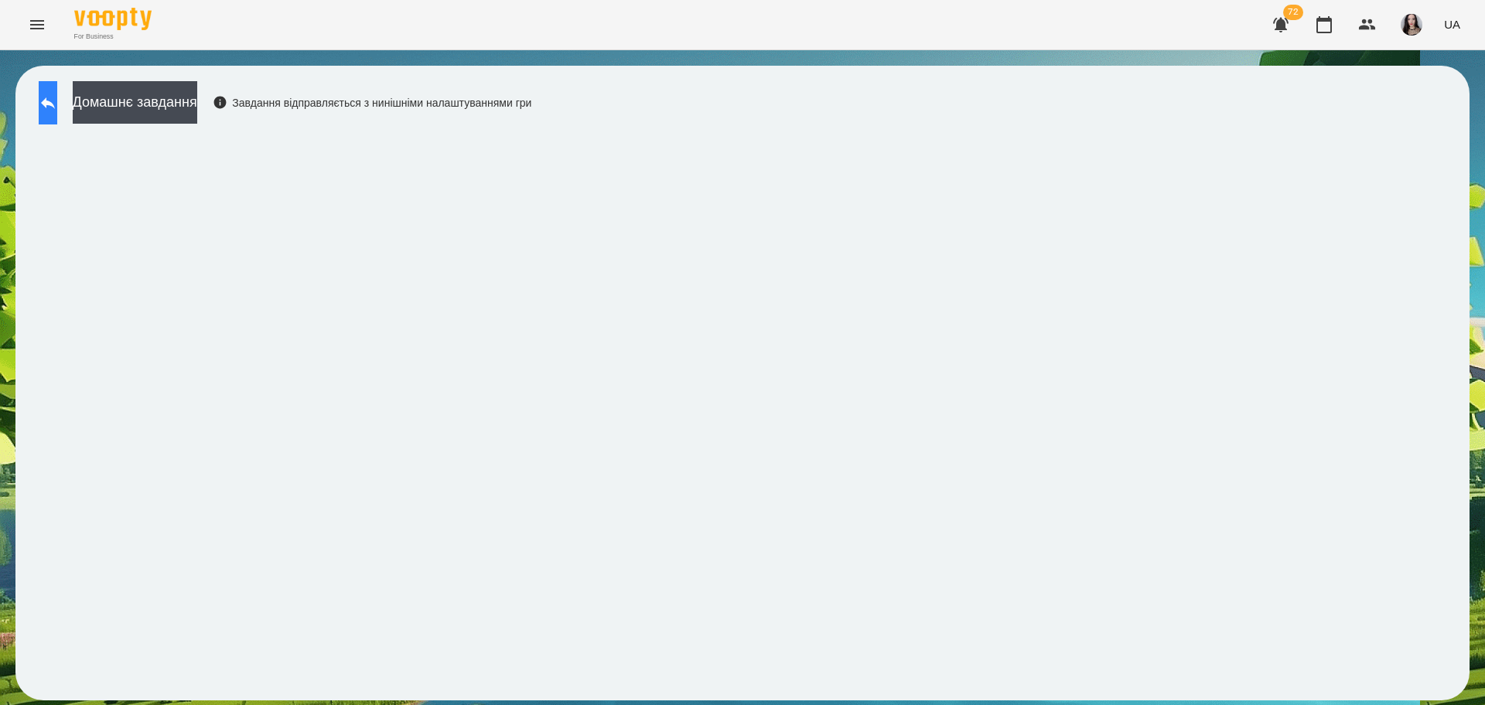
click at [56, 101] on icon at bounding box center [48, 103] width 19 height 19
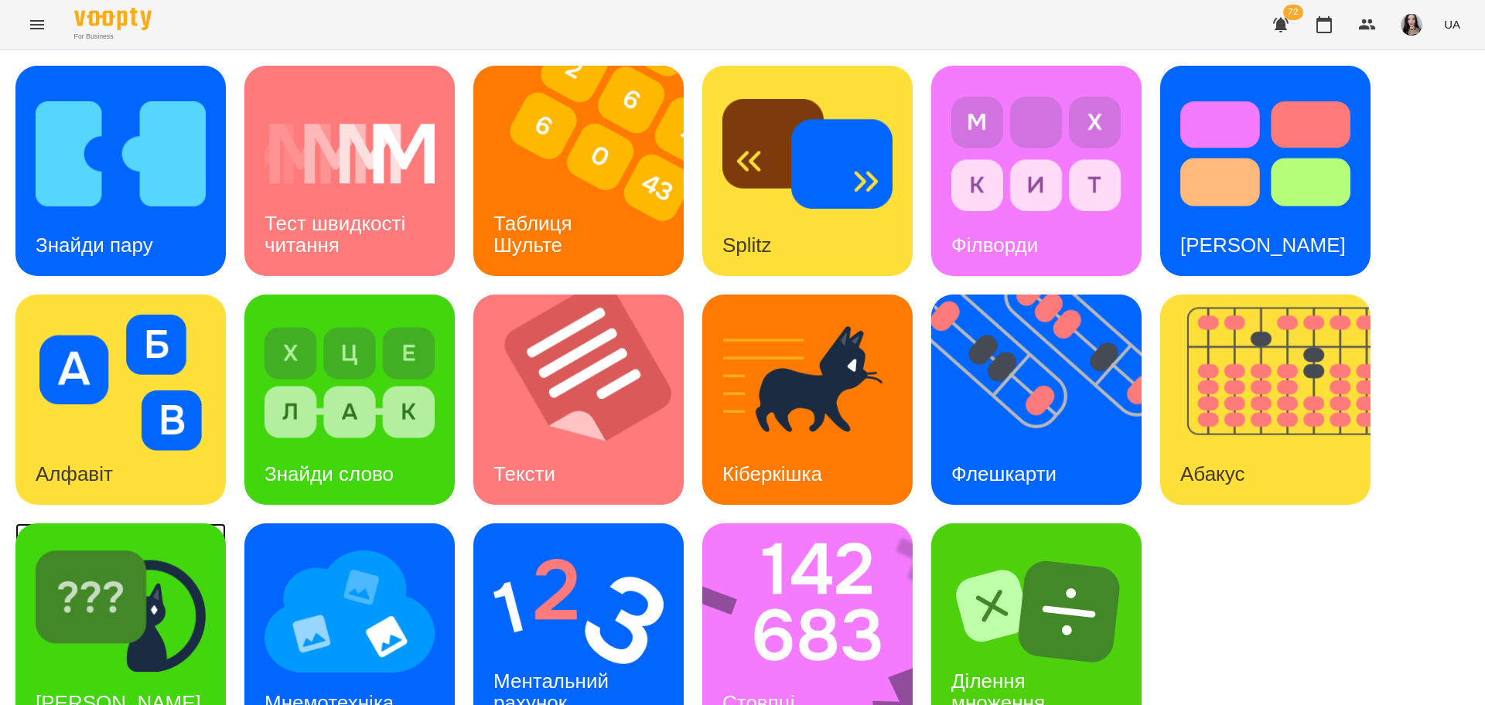
click at [216, 610] on div "[PERSON_NAME]" at bounding box center [120, 629] width 210 height 210
